Goal: Transaction & Acquisition: Book appointment/travel/reservation

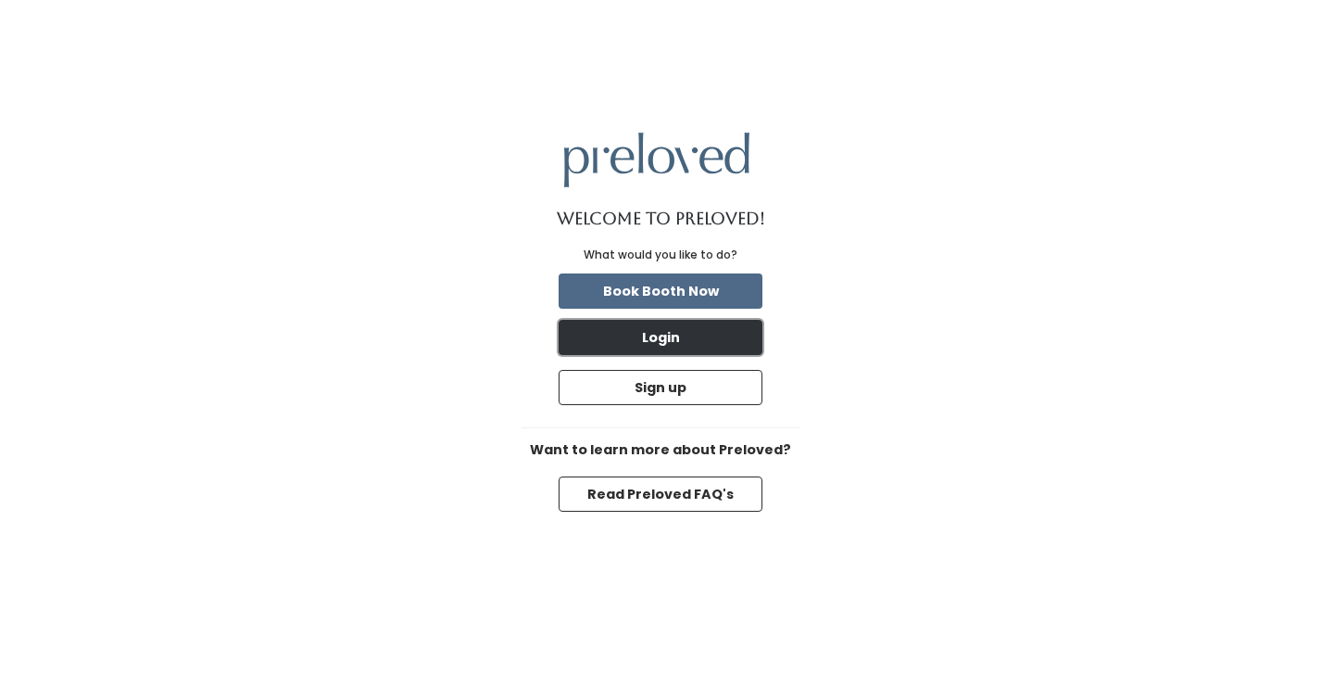
click at [657, 331] on button "Login" at bounding box center [661, 337] width 204 height 35
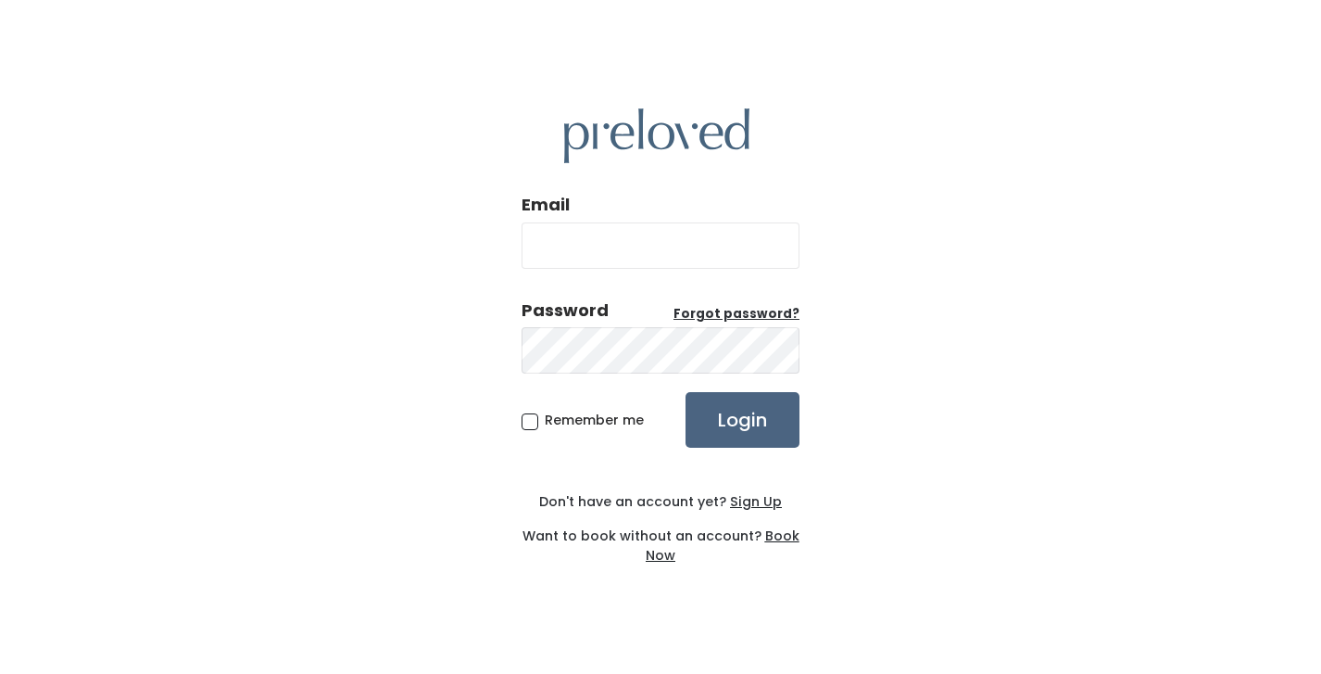
type input "lynsizippro@gmail.com"
click at [743, 420] on input "Login" at bounding box center [743, 420] width 114 height 56
click at [629, 143] on img at bounding box center [656, 135] width 185 height 55
click at [784, 420] on input "Login" at bounding box center [743, 420] width 114 height 56
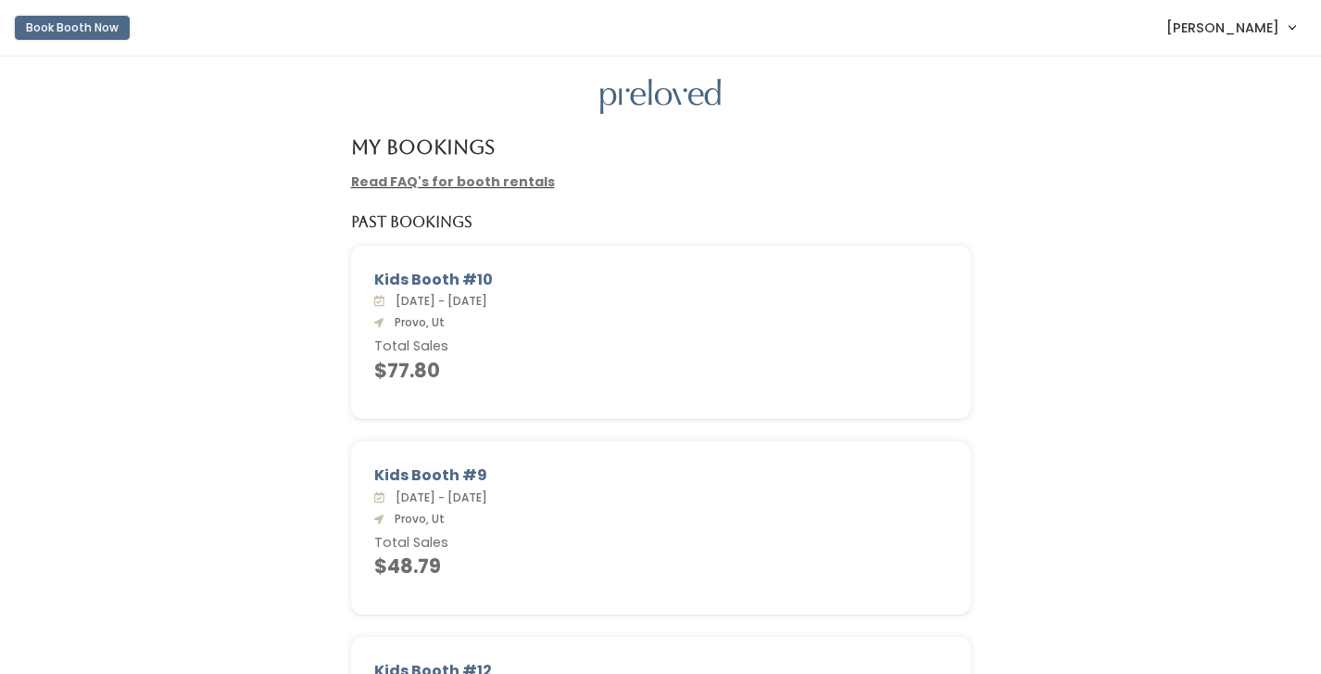
click at [106, 29] on button "Book Booth Now" at bounding box center [72, 28] width 115 height 24
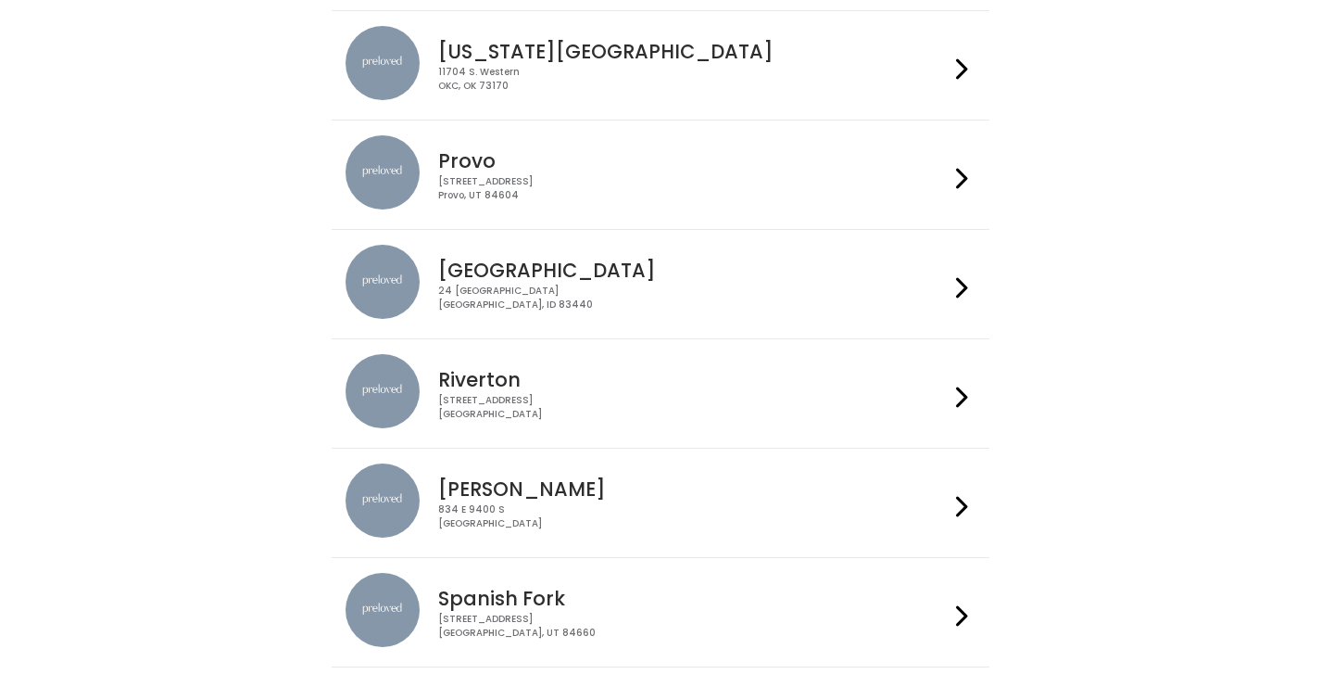
scroll to position [510, 0]
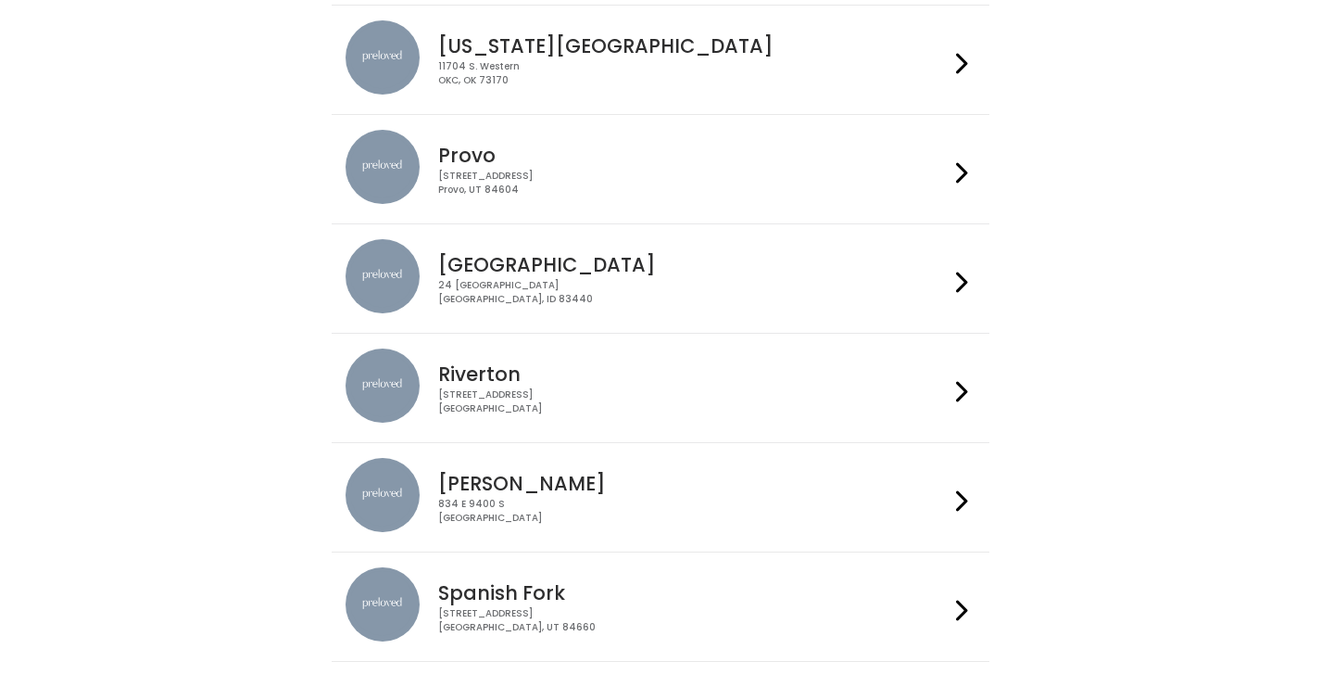
click at [495, 178] on div "[STREET_ADDRESS]" at bounding box center [693, 183] width 510 height 27
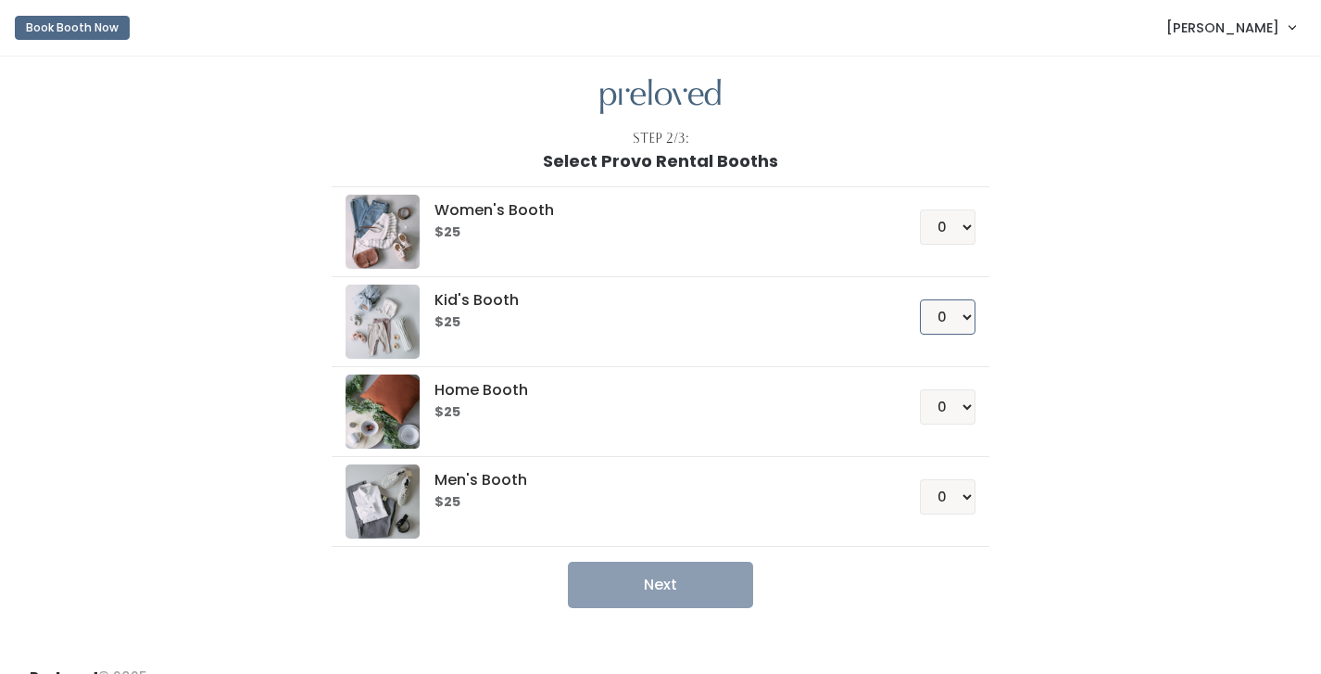
click at [963, 320] on select "0 1 2 3 4" at bounding box center [948, 316] width 56 height 35
select select "1"
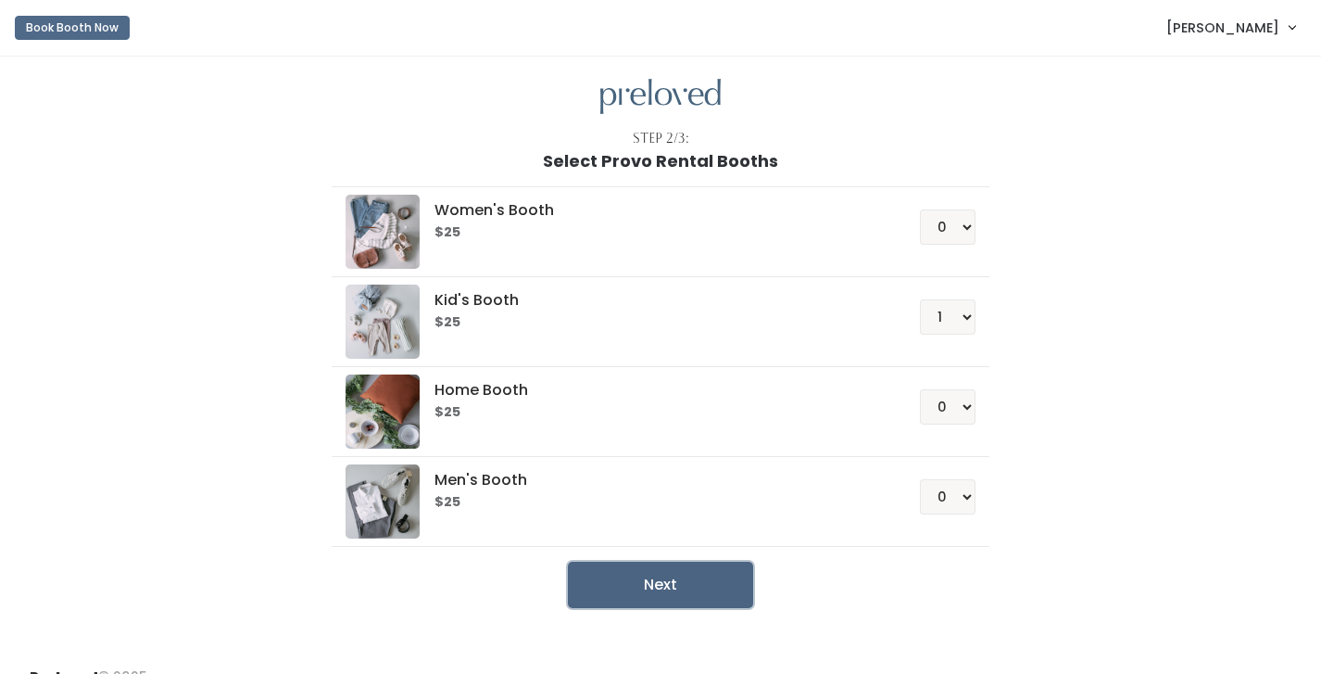
click at [703, 604] on button "Next" at bounding box center [660, 585] width 185 height 46
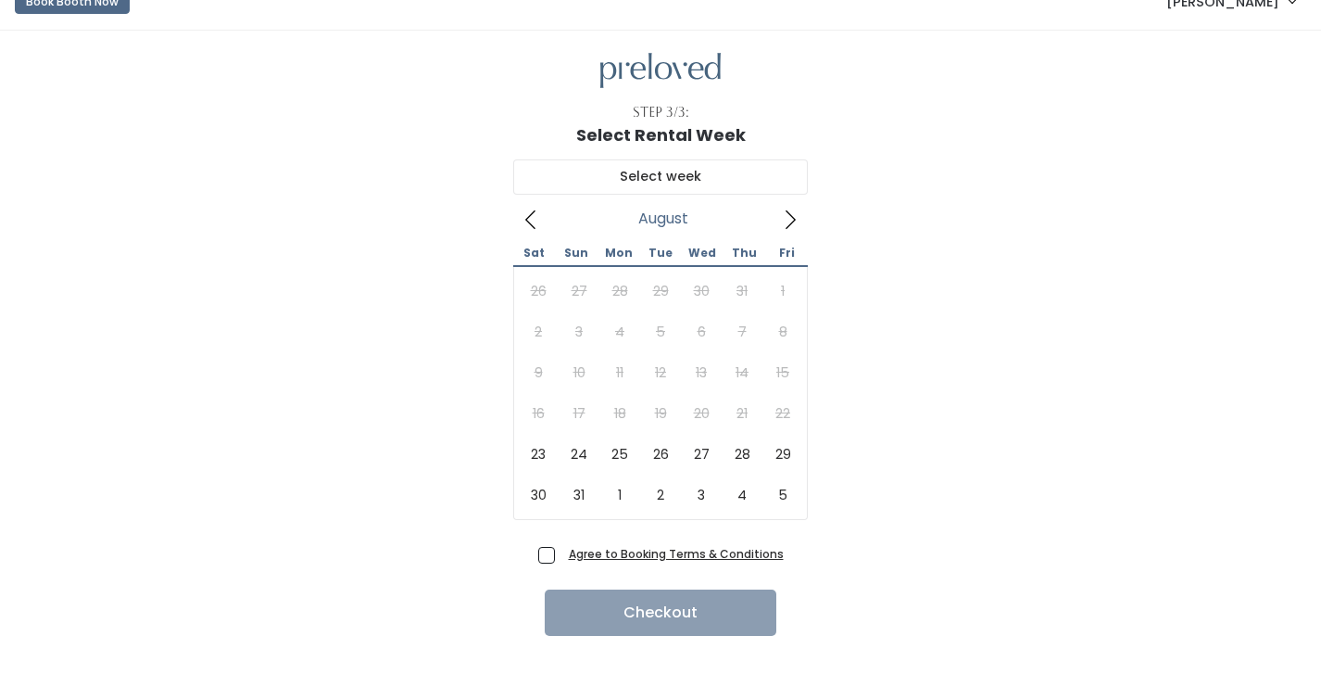
scroll to position [30, 0]
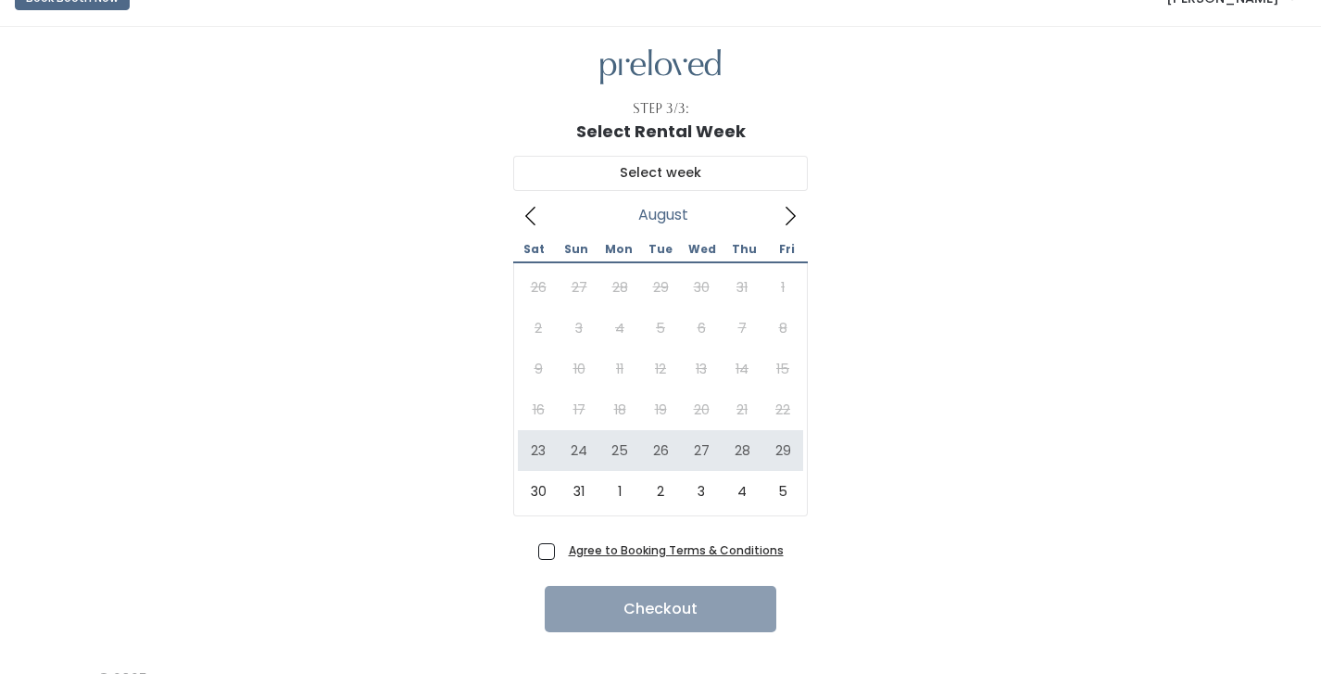
click at [791, 210] on icon at bounding box center [790, 216] width 20 height 20
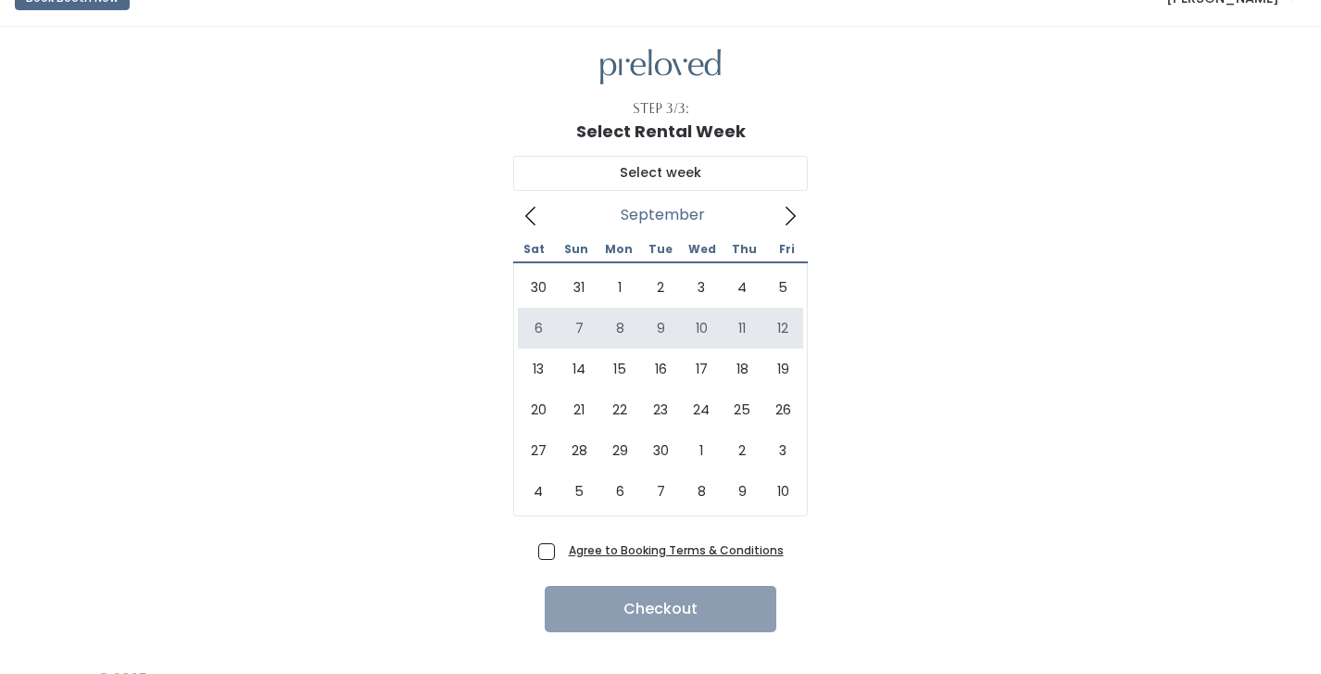
click at [530, 208] on icon at bounding box center [531, 216] width 20 height 20
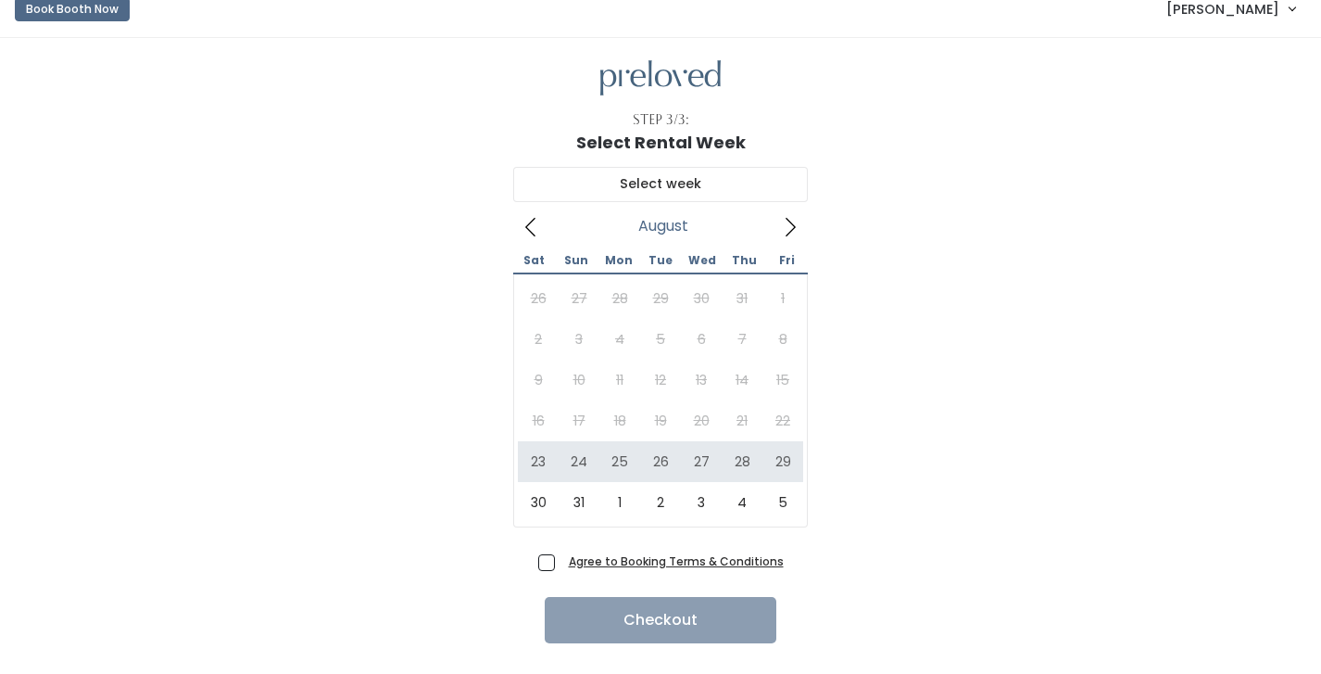
scroll to position [0, 0]
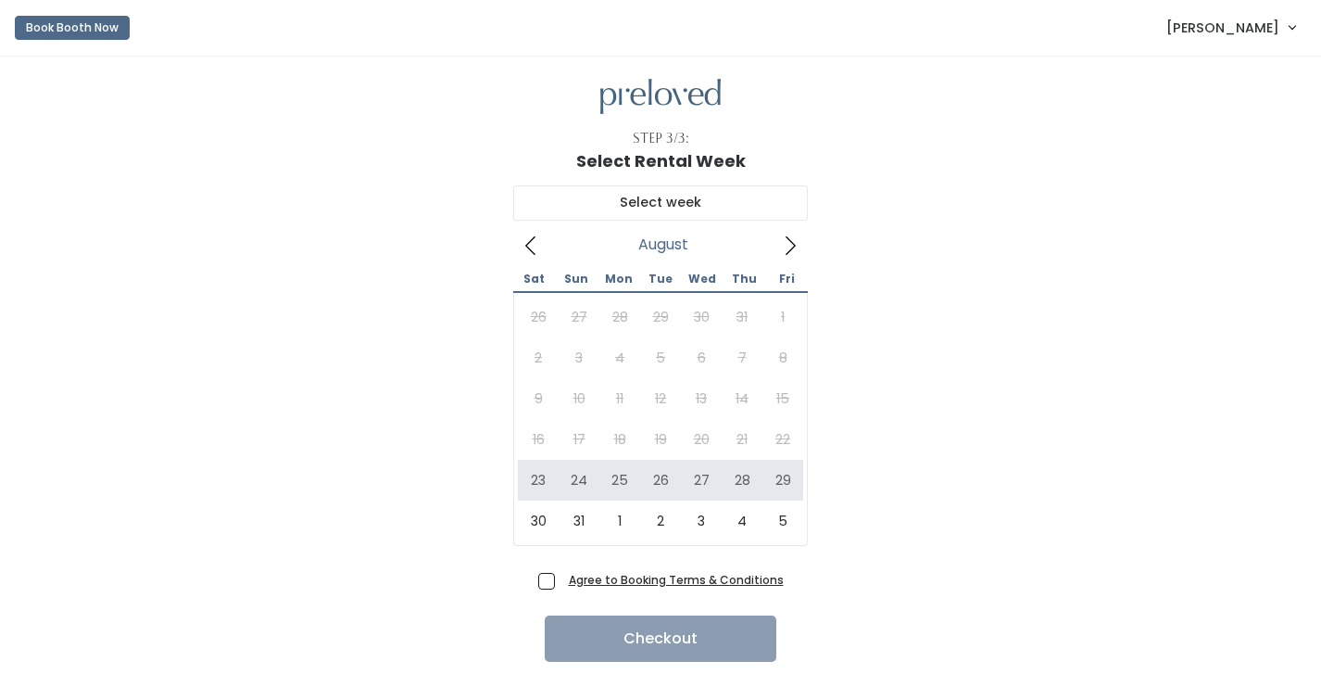
click at [250, 114] on div at bounding box center [661, 97] width 1262 height 36
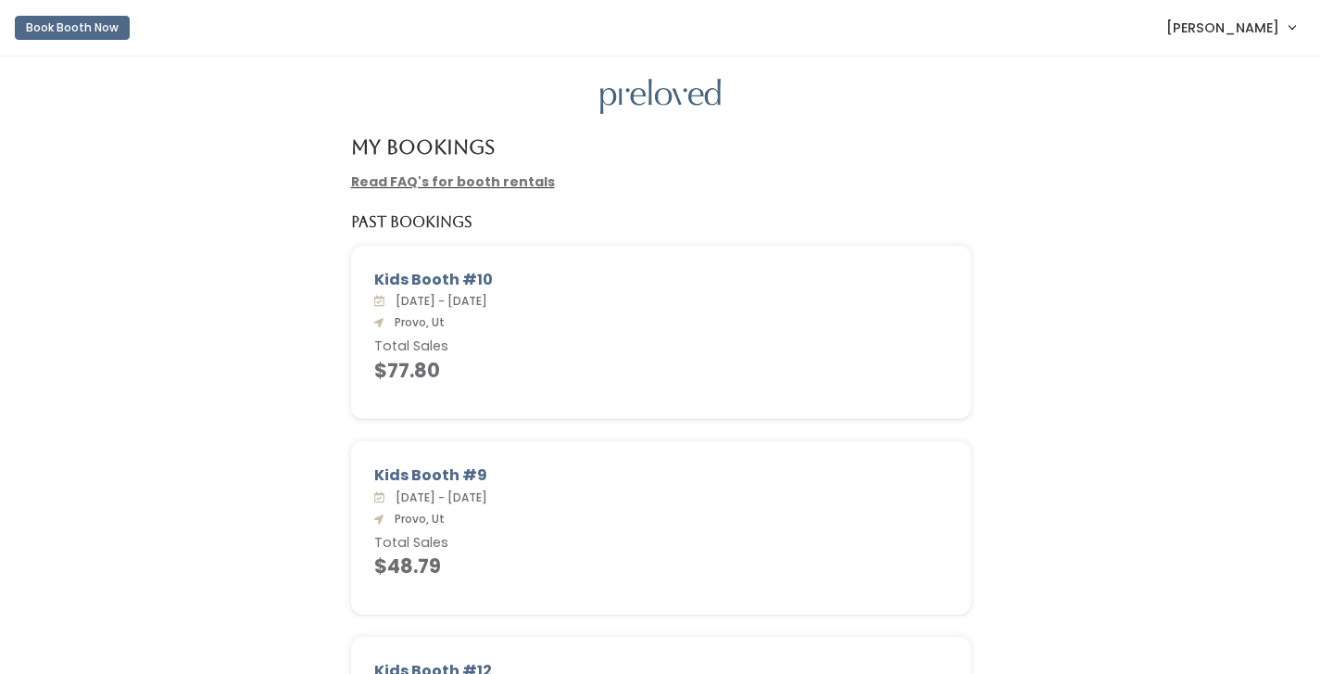
click at [665, 99] on img at bounding box center [660, 97] width 120 height 36
click at [653, 103] on img at bounding box center [660, 97] width 120 height 36
click at [521, 183] on link "Read FAQ's for booth rentals" at bounding box center [453, 181] width 204 height 19
click at [653, 111] on img at bounding box center [660, 97] width 120 height 36
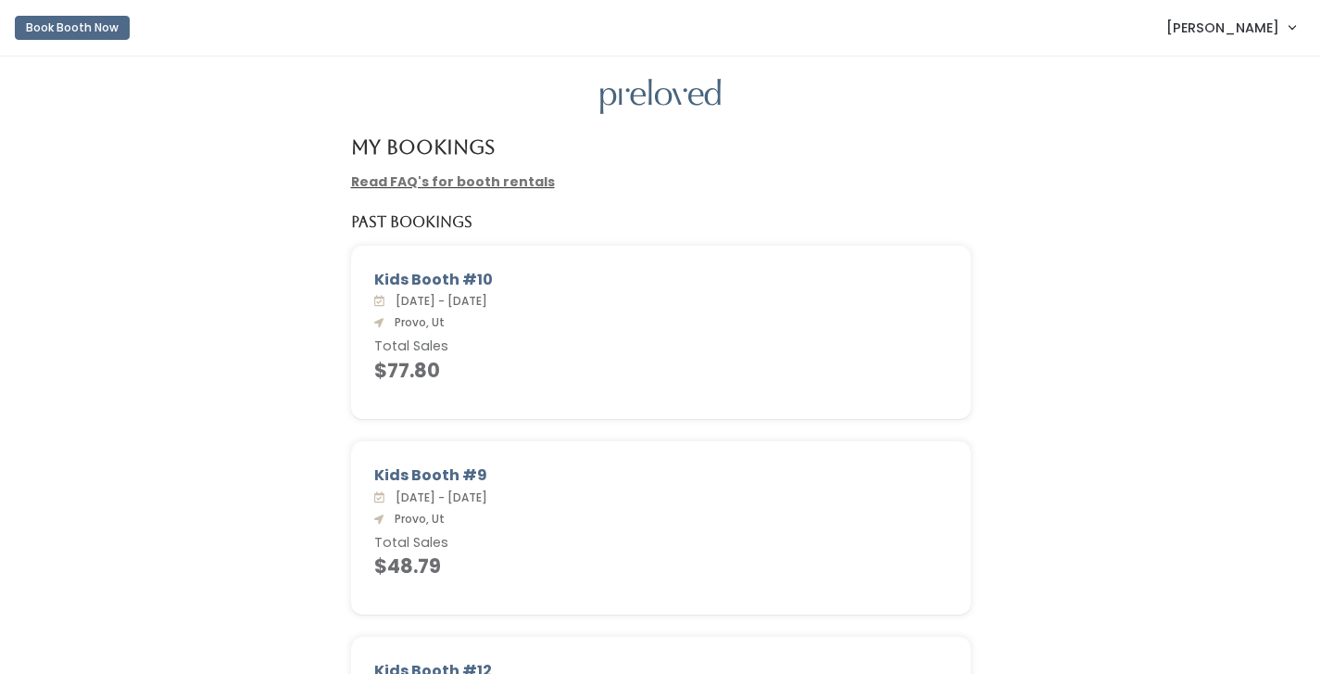
click at [647, 101] on img at bounding box center [660, 97] width 120 height 36
click at [87, 34] on button "Book Booth Now" at bounding box center [72, 28] width 115 height 24
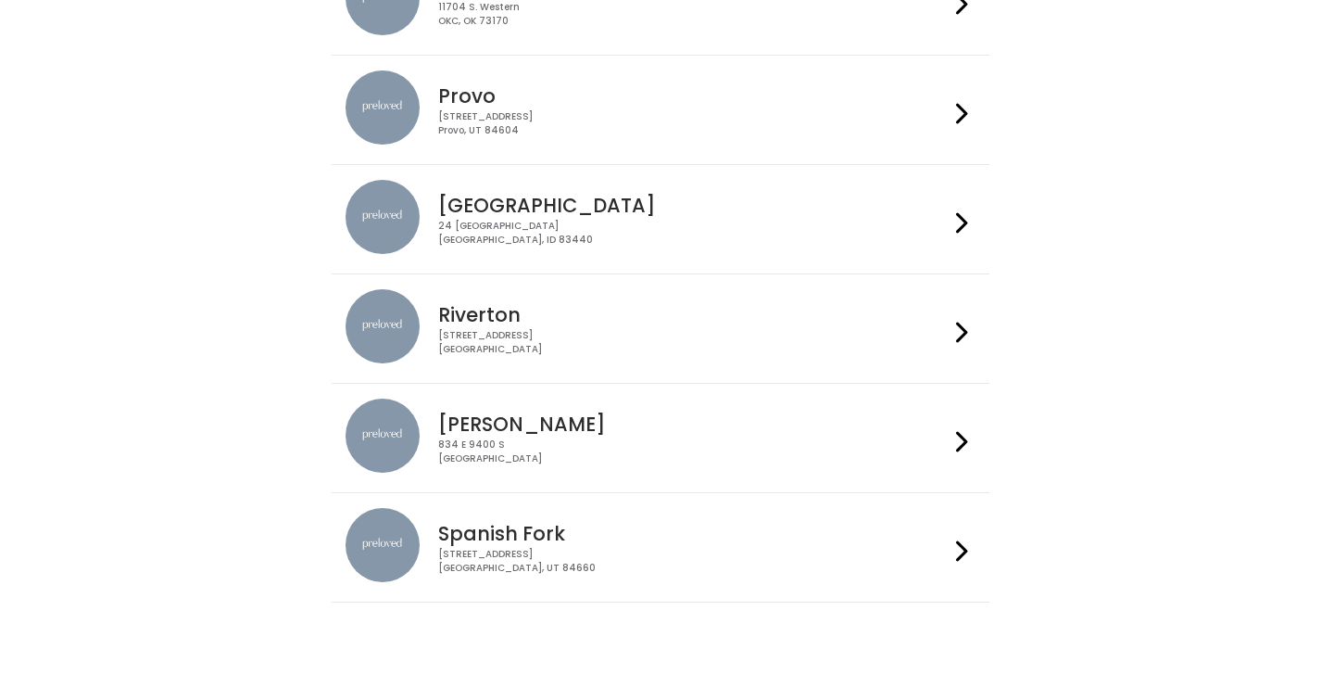
scroll to position [621, 0]
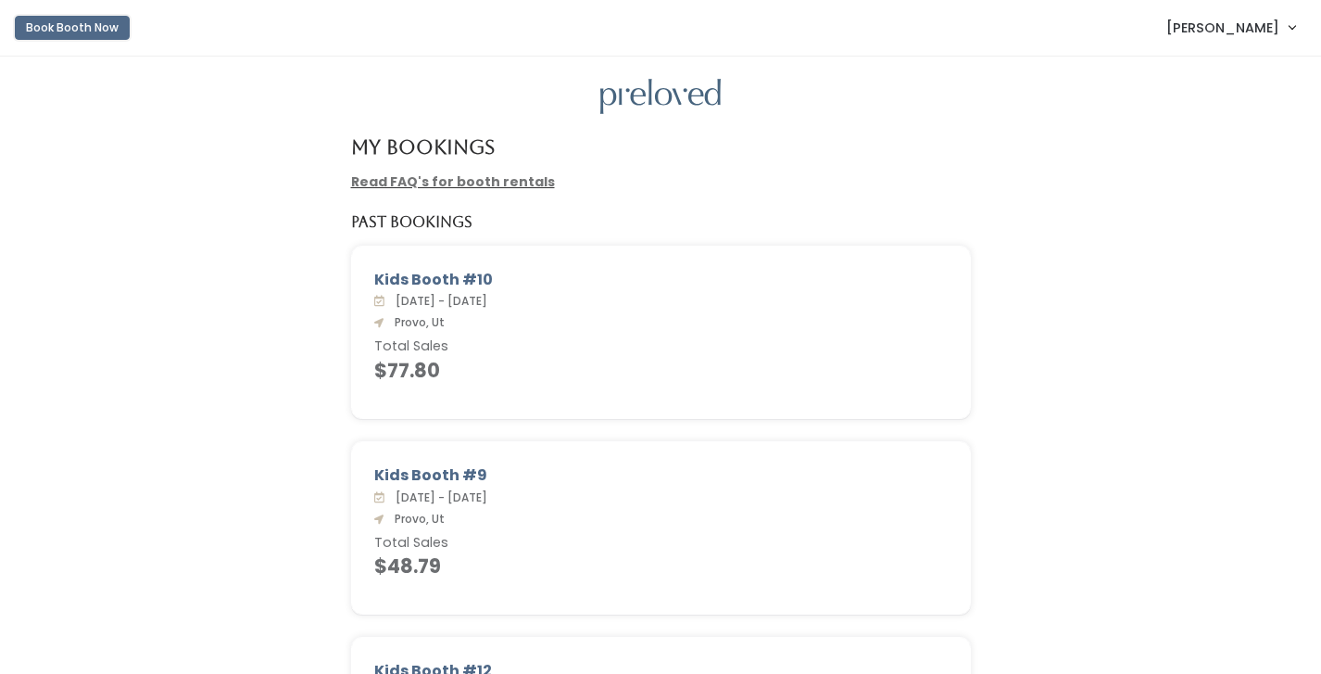
click at [61, 25] on button "Book Booth Now" at bounding box center [72, 28] width 115 height 24
